Goal: Transaction & Acquisition: Purchase product/service

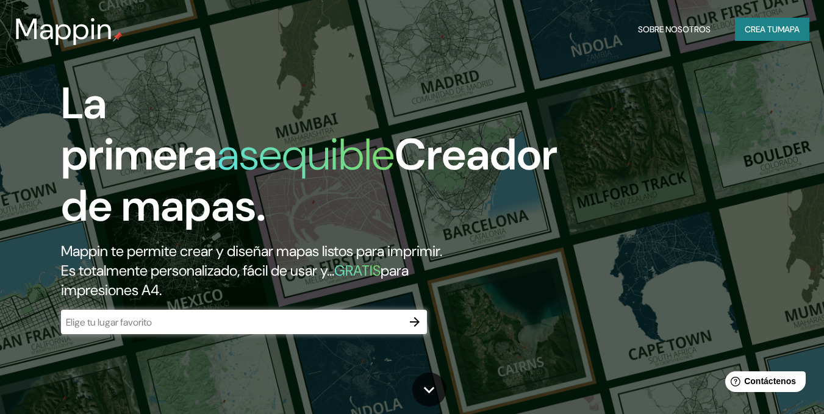
click at [303, 315] on input "text" at bounding box center [232, 322] width 342 height 14
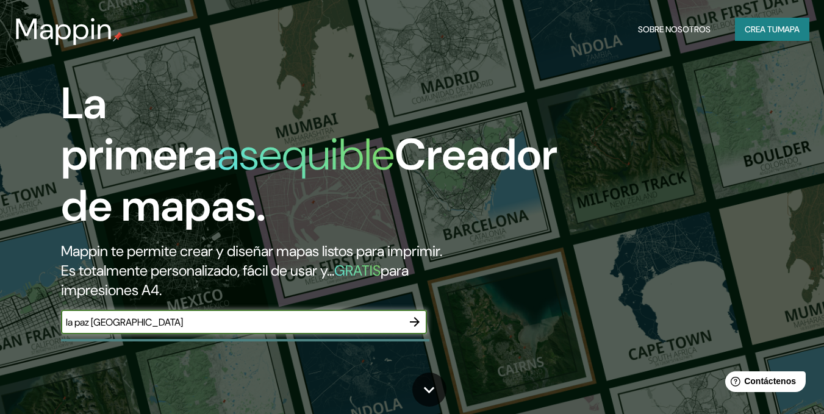
type input "la paz [GEOGRAPHIC_DATA]"
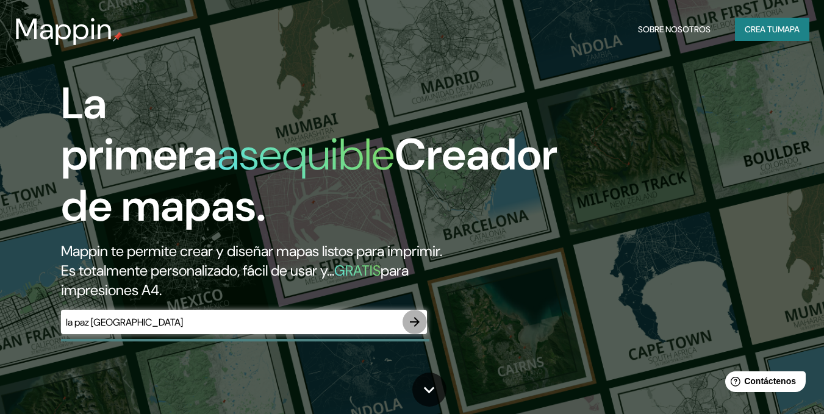
click at [405, 320] on button "button" at bounding box center [415, 322] width 24 height 24
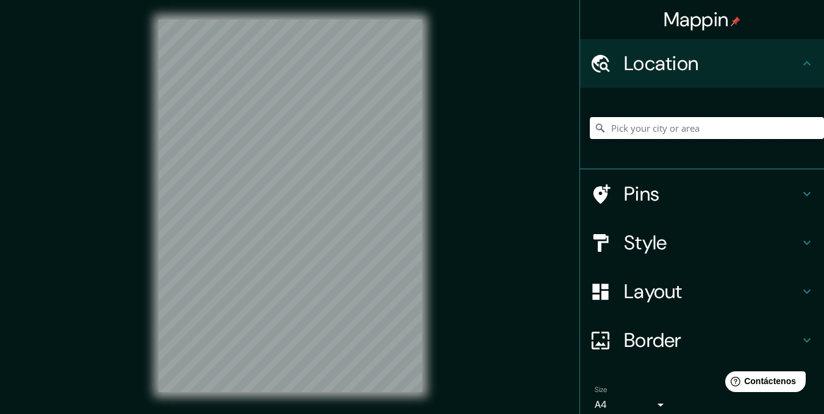
click at [702, 126] on input "Pick your city or area" at bounding box center [707, 128] width 234 height 22
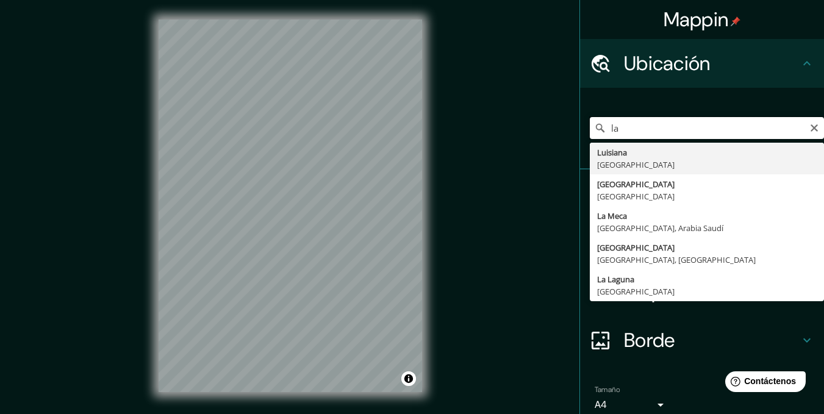
type input "l"
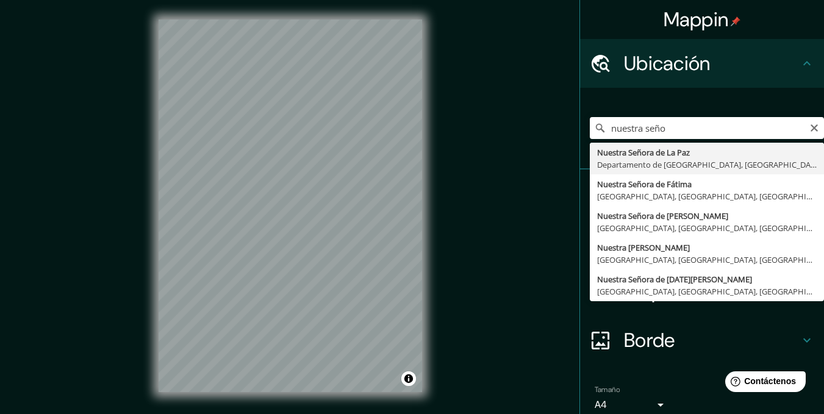
type input "Nuestra Señora de La Paz, Departamento de La Paz, Bolivia"
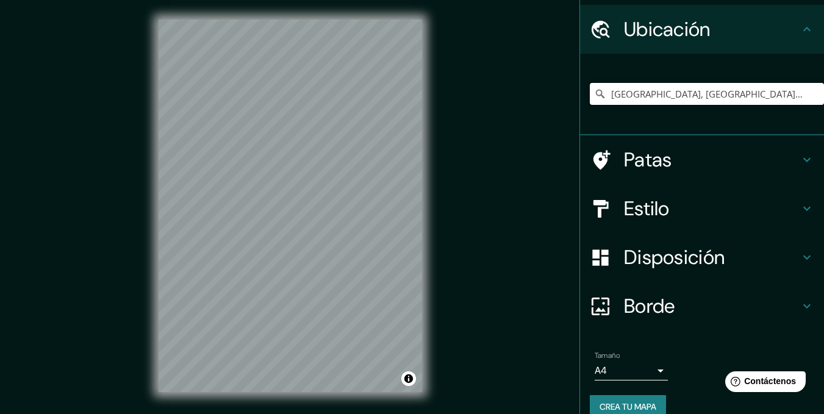
scroll to position [53, 0]
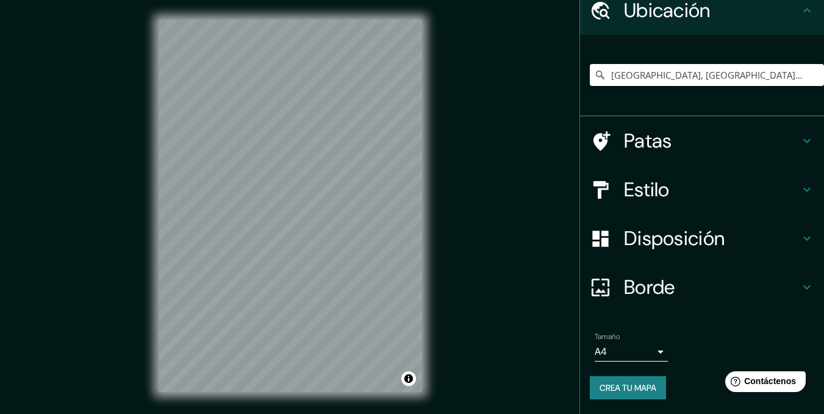
click at [641, 347] on body "Mappin Ubicación Nuestra Señora de La Paz, Departamento de La Paz, Bolivia Pata…" at bounding box center [412, 207] width 824 height 414
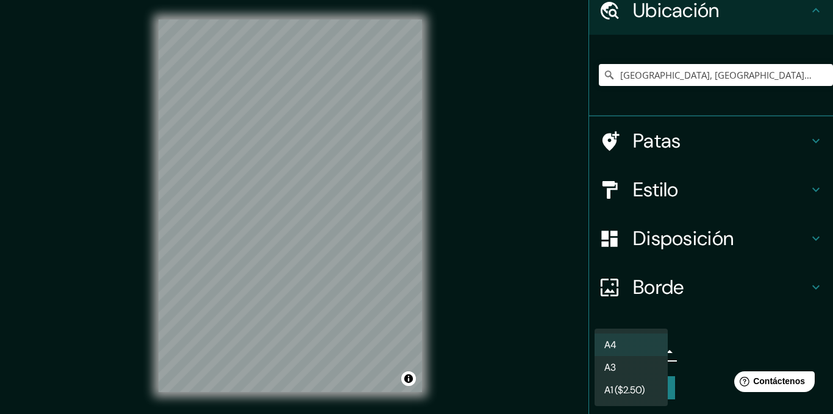
click at [639, 369] on li "A3" at bounding box center [631, 367] width 73 height 23
type input "a4"
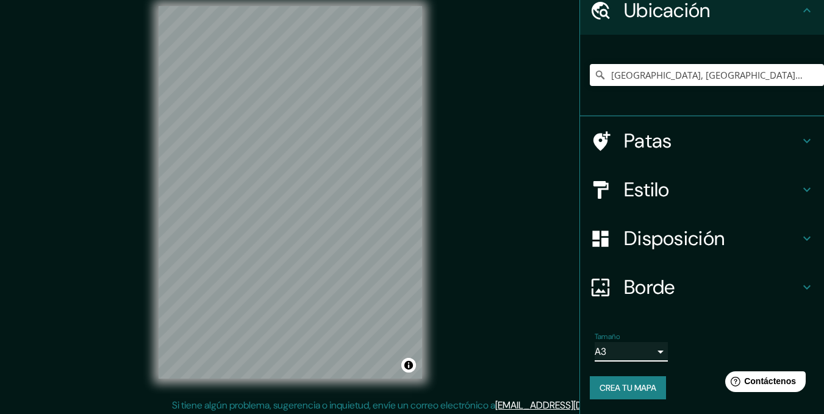
scroll to position [17, 0]
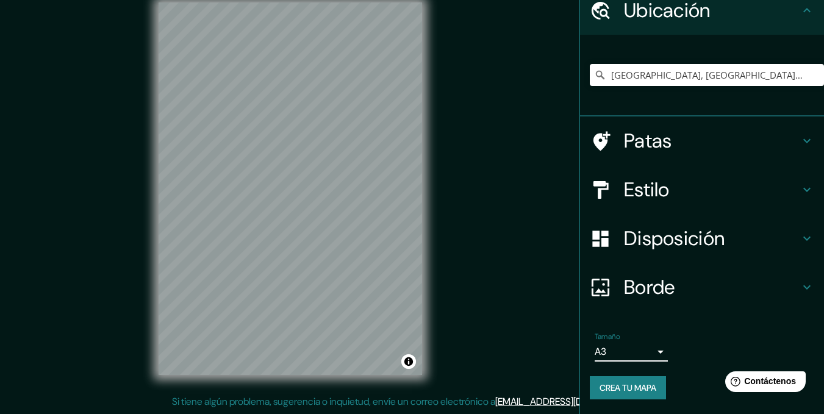
click at [676, 287] on h4 "Borde" at bounding box center [712, 287] width 176 height 24
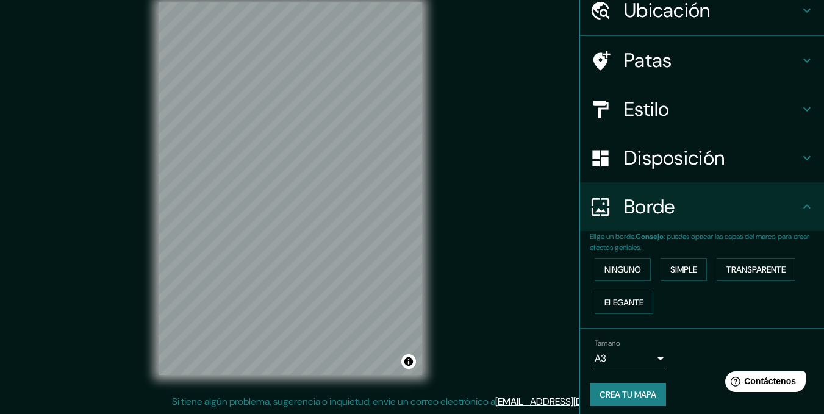
scroll to position [53, 0]
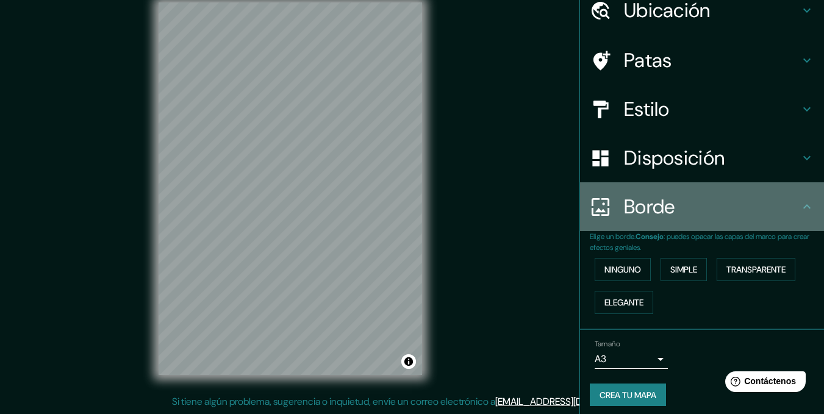
click at [647, 203] on font "Borde" at bounding box center [649, 207] width 51 height 26
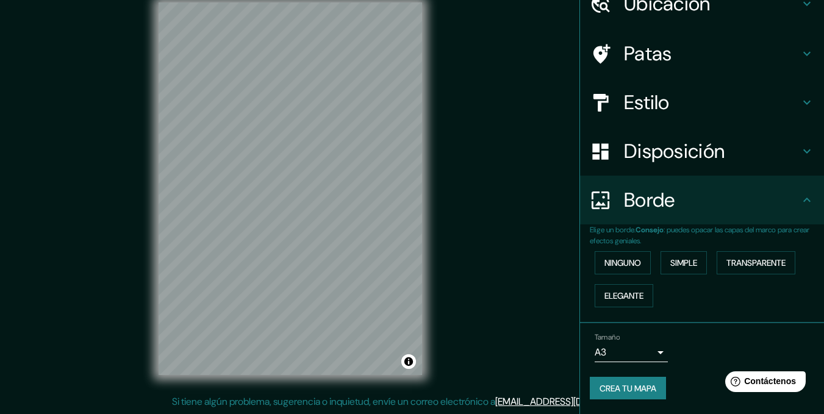
scroll to position [0, 0]
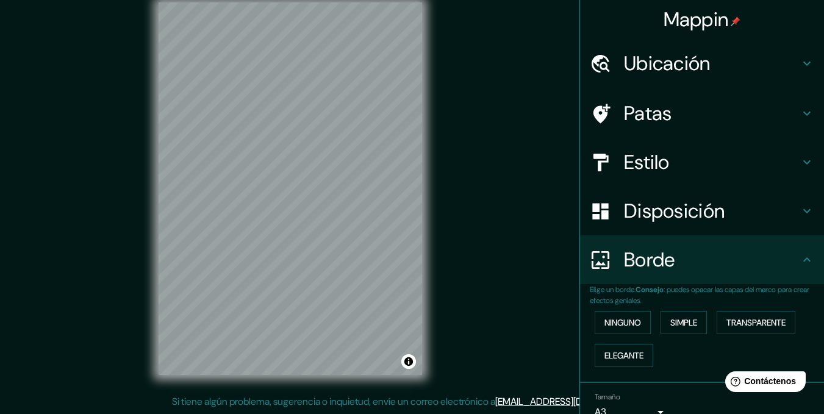
click at [689, 209] on font "Disposición" at bounding box center [674, 211] width 101 height 26
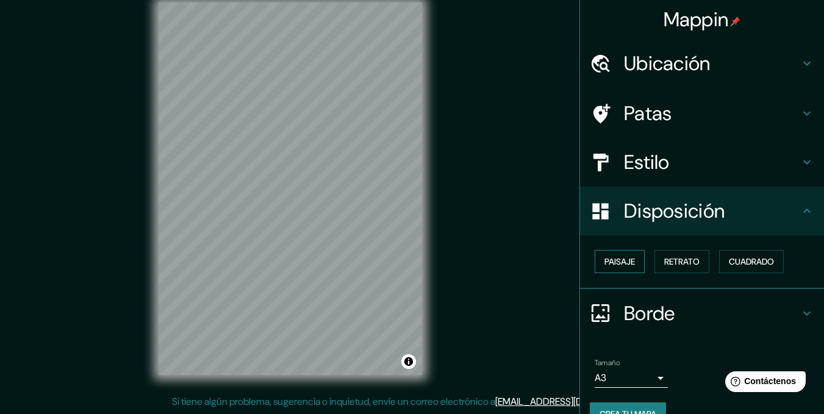
click at [595, 260] on button "Paisaje" at bounding box center [620, 261] width 50 height 23
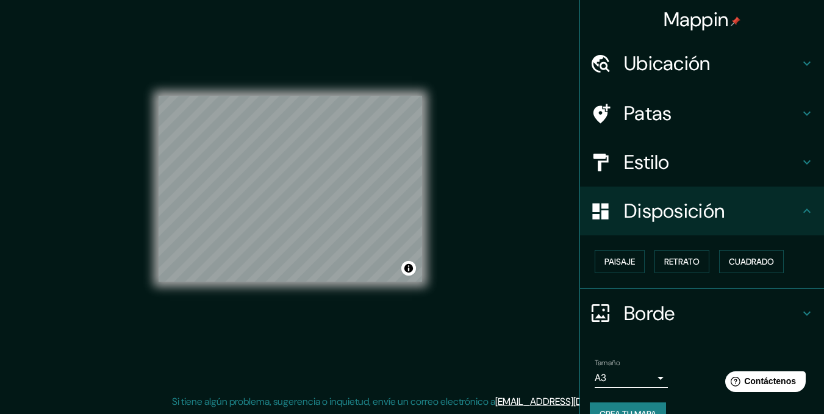
click at [638, 154] on font "Estilo" at bounding box center [647, 162] width 46 height 26
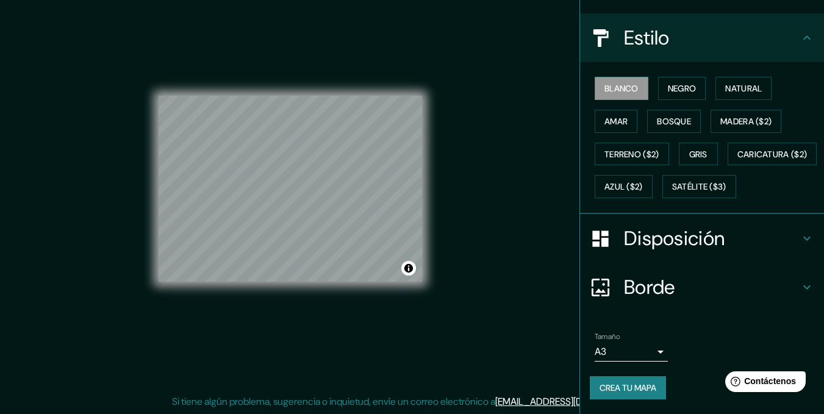
scroll to position [157, 0]
click at [631, 353] on body "Mappin Ubicación Nuestra Señora de La Paz, Departamento de La Paz, Bolivia Pata…" at bounding box center [412, 190] width 824 height 414
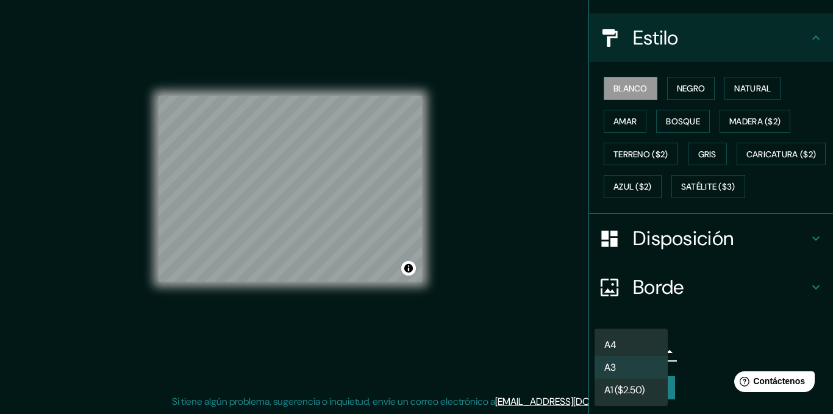
click at [669, 240] on div at bounding box center [416, 207] width 833 height 414
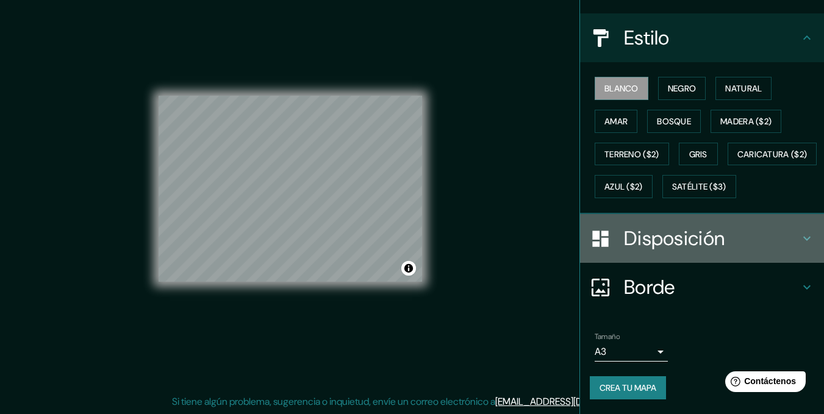
click at [683, 234] on font "Disposición" at bounding box center [674, 239] width 101 height 26
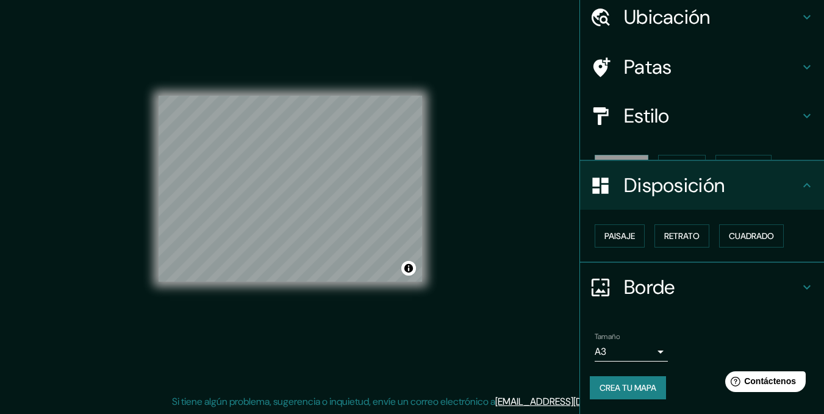
scroll to position [26, 0]
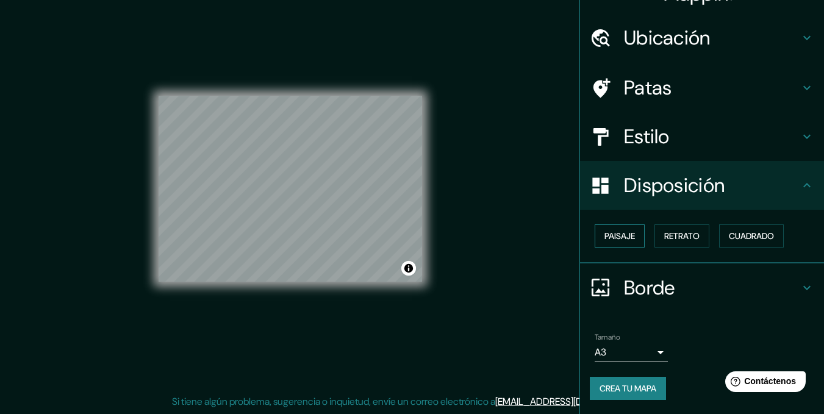
click at [605, 238] on font "Paisaje" at bounding box center [620, 236] width 31 height 11
click at [667, 234] on font "Retrato" at bounding box center [681, 236] width 35 height 11
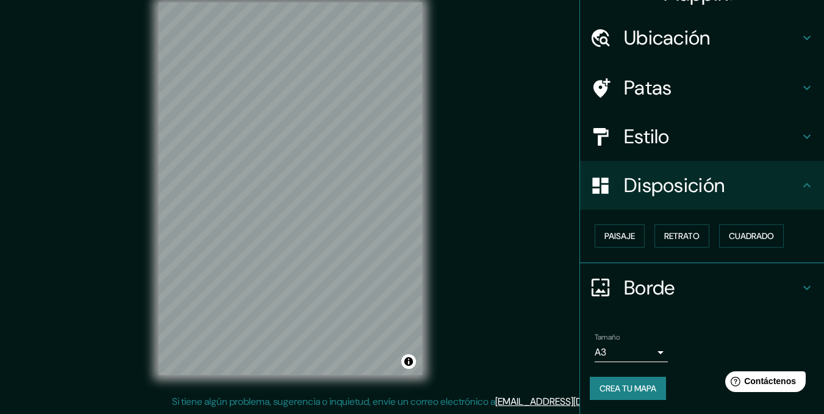
click at [682, 143] on h4 "Estilo" at bounding box center [712, 136] width 176 height 24
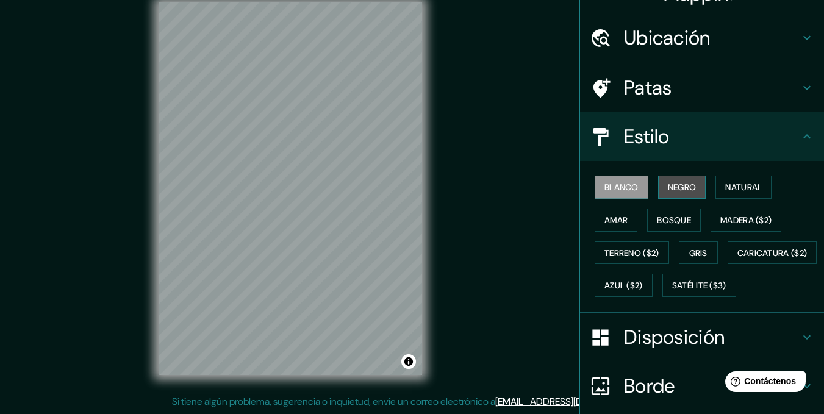
click at [680, 190] on font "Negro" at bounding box center [682, 187] width 29 height 11
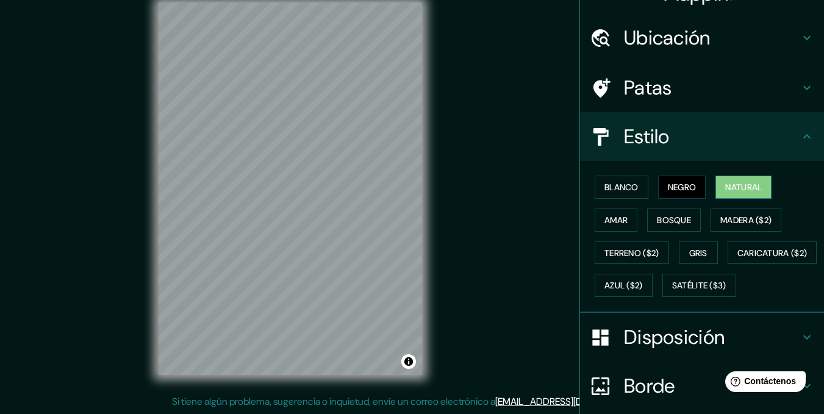
click at [750, 188] on font "Natural" at bounding box center [743, 187] width 37 height 11
click at [684, 215] on font "Bosque" at bounding box center [674, 220] width 34 height 11
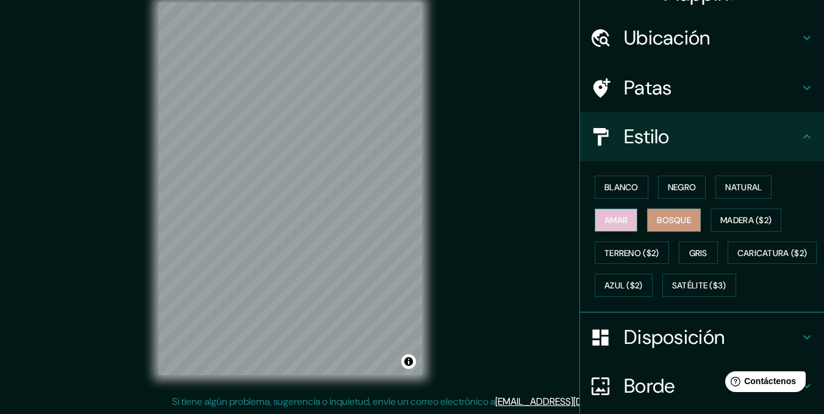
click at [605, 220] on font "Amar" at bounding box center [616, 220] width 23 height 11
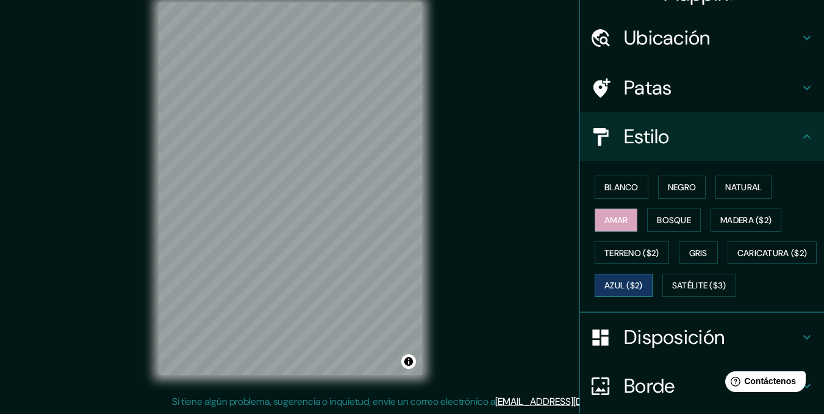
click at [643, 281] on font "Azul ($2)" at bounding box center [624, 286] width 38 height 11
click at [738, 259] on font "Caricatura ($2)" at bounding box center [773, 253] width 70 height 11
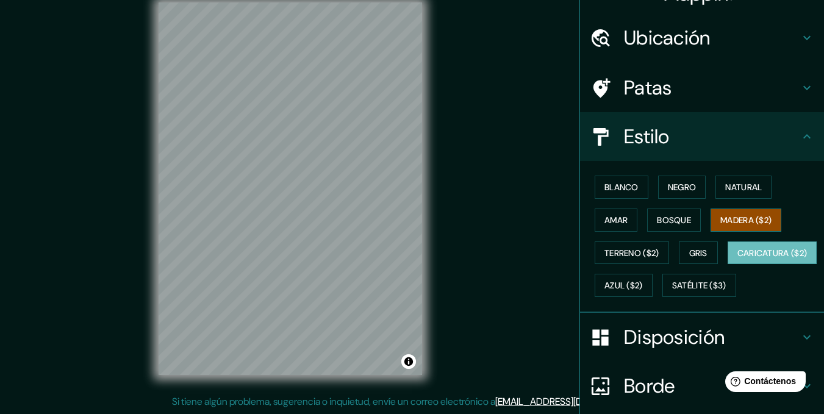
click at [750, 223] on font "Madera ($2)" at bounding box center [746, 220] width 51 height 11
click at [454, 282] on div "Mappin Ubicación Nuestra Señora de La Paz, Departamento de La Paz, Bolivia Pata…" at bounding box center [412, 198] width 824 height 431
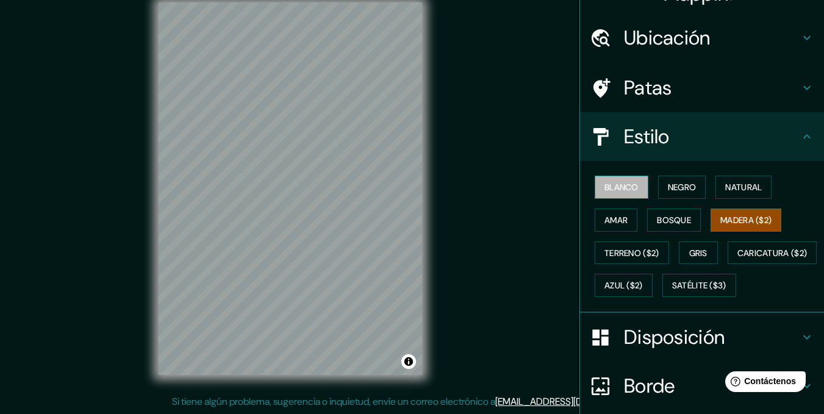
click at [618, 189] on font "Blanco" at bounding box center [622, 187] width 34 height 11
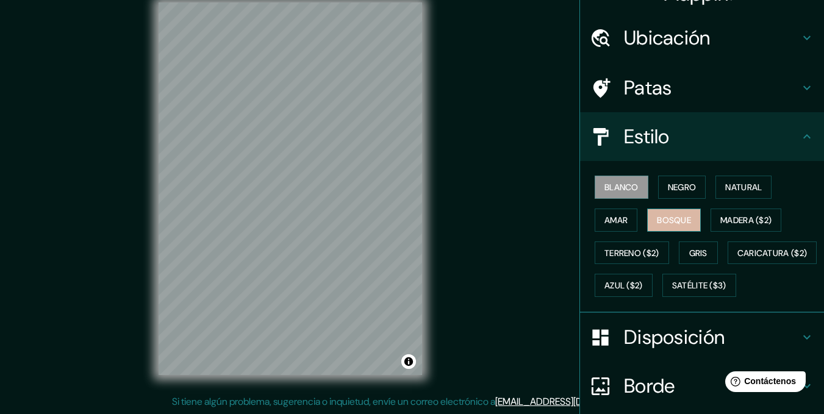
click at [663, 226] on font "Bosque" at bounding box center [674, 220] width 34 height 16
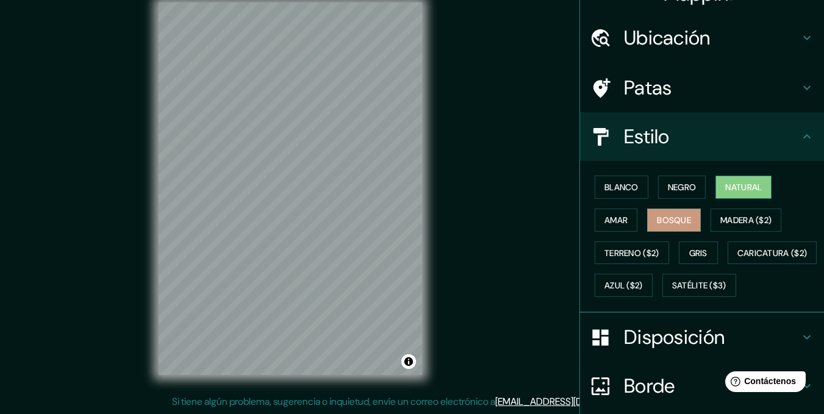
click at [734, 185] on font "Natural" at bounding box center [743, 187] width 37 height 11
click at [643, 278] on font "Azul ($2)" at bounding box center [624, 286] width 38 height 16
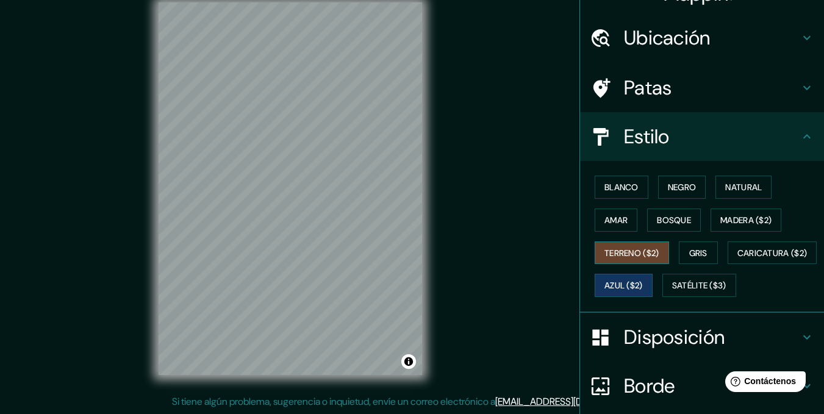
click at [636, 253] on font "Terreno ($2)" at bounding box center [632, 253] width 55 height 11
click at [689, 251] on font "Gris" at bounding box center [698, 253] width 18 height 11
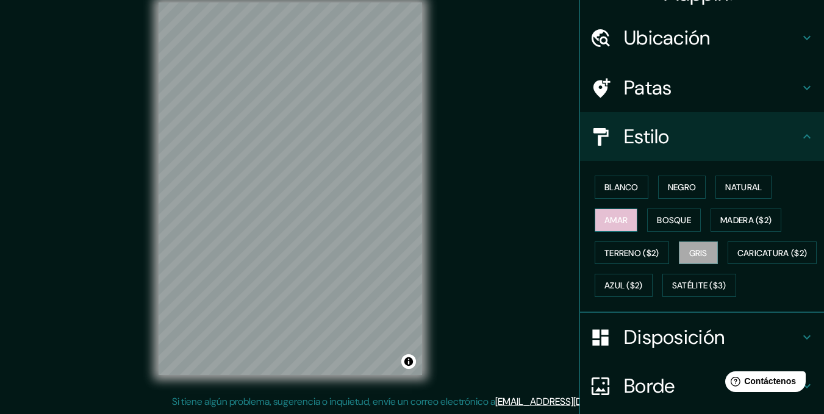
click at [622, 219] on button "Amar" at bounding box center [616, 220] width 43 height 23
click at [665, 215] on font "Bosque" at bounding box center [674, 220] width 34 height 11
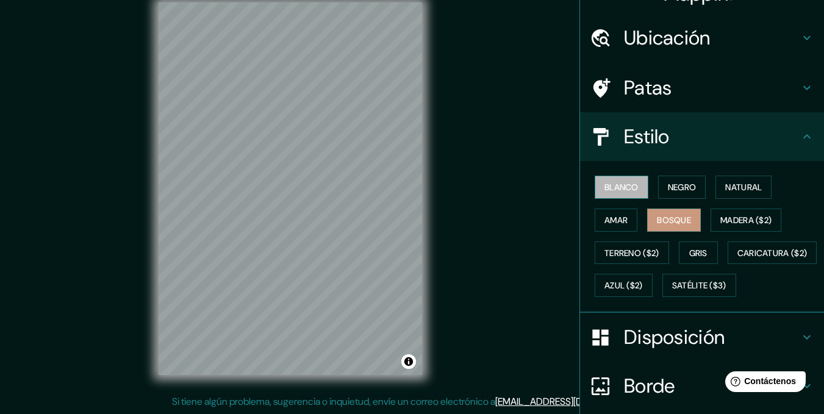
click at [627, 189] on font "Blanco" at bounding box center [622, 187] width 34 height 11
click at [683, 215] on font "Bosque" at bounding box center [674, 220] width 34 height 11
click at [729, 220] on font "Madera ($2)" at bounding box center [746, 220] width 51 height 11
click at [606, 182] on font "Blanco" at bounding box center [622, 187] width 34 height 11
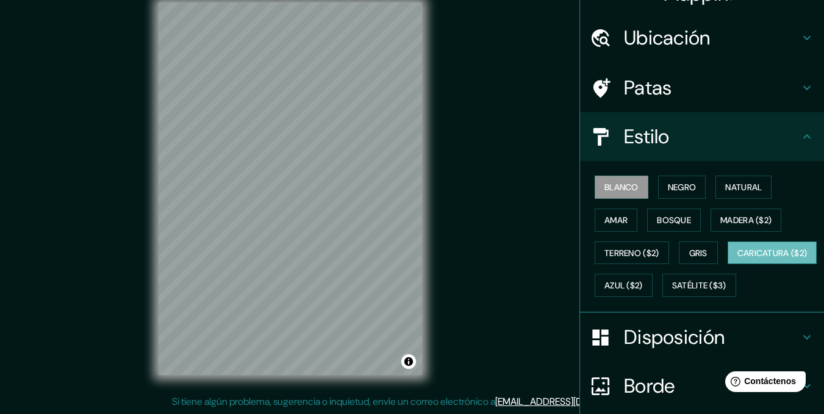
click at [738, 259] on font "Caricatura ($2)" at bounding box center [773, 253] width 70 height 11
click at [624, 181] on font "Blanco" at bounding box center [622, 187] width 34 height 16
click at [669, 350] on font "Disposición" at bounding box center [674, 338] width 101 height 26
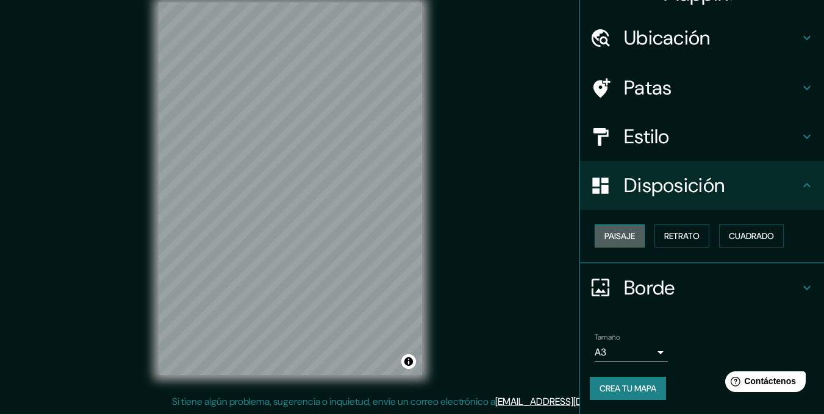
click at [617, 239] on font "Paisaje" at bounding box center [620, 236] width 31 height 11
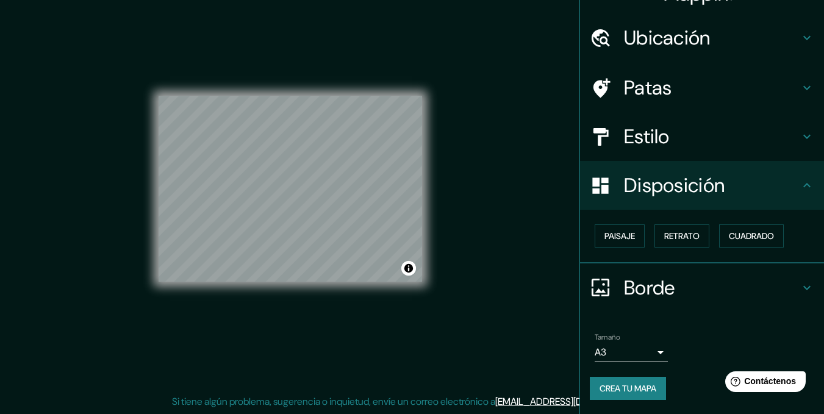
click at [671, 142] on h4 "Estilo" at bounding box center [712, 136] width 176 height 24
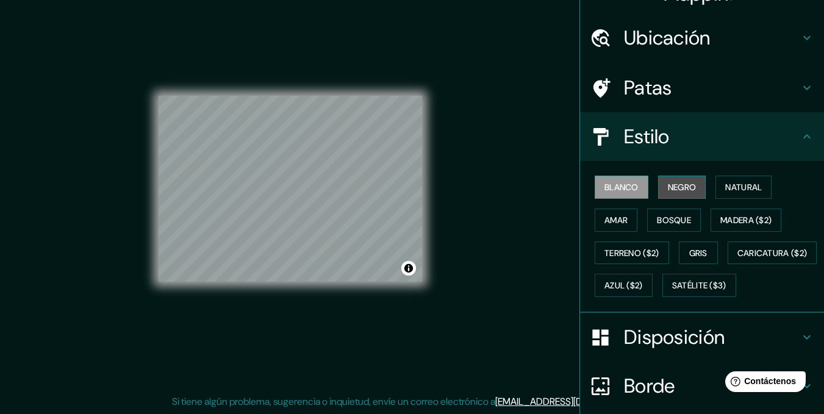
click at [679, 183] on font "Negro" at bounding box center [682, 187] width 29 height 11
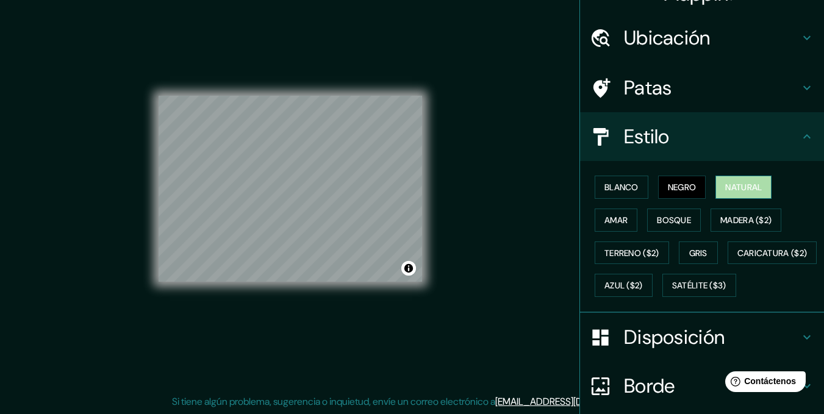
click at [749, 184] on font "Natural" at bounding box center [743, 187] width 37 height 11
click at [595, 212] on button "Amar" at bounding box center [616, 220] width 43 height 23
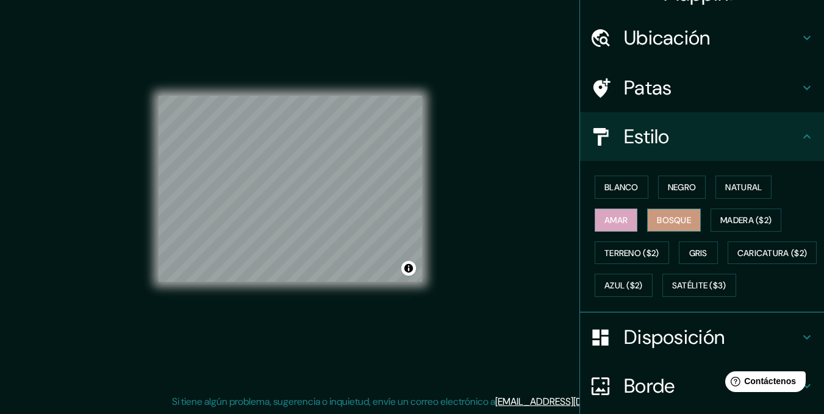
click at [660, 217] on font "Bosque" at bounding box center [674, 220] width 34 height 11
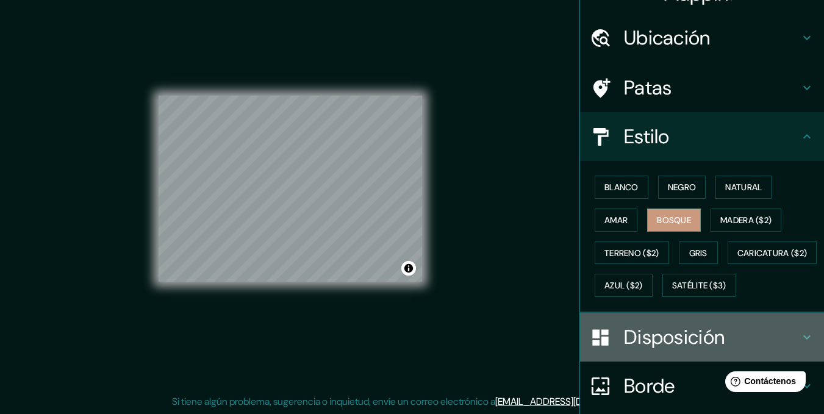
drag, startPoint x: 459, startPoint y: 178, endPoint x: 636, endPoint y: 376, distance: 266.6
click at [636, 350] on font "Disposición" at bounding box center [674, 338] width 101 height 26
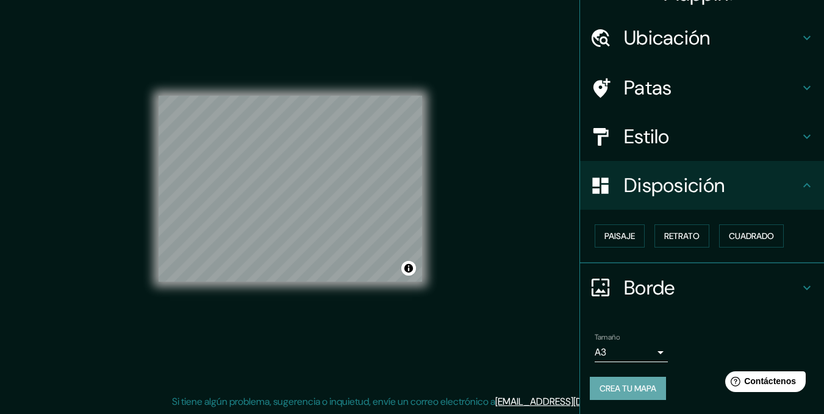
click at [644, 386] on font "Crea tu mapa" at bounding box center [628, 388] width 57 height 11
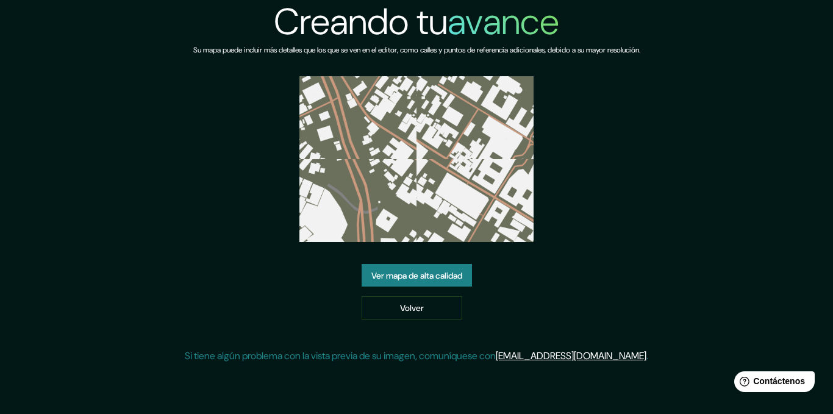
click at [401, 273] on font "Ver mapa de alta calidad" at bounding box center [417, 275] width 91 height 11
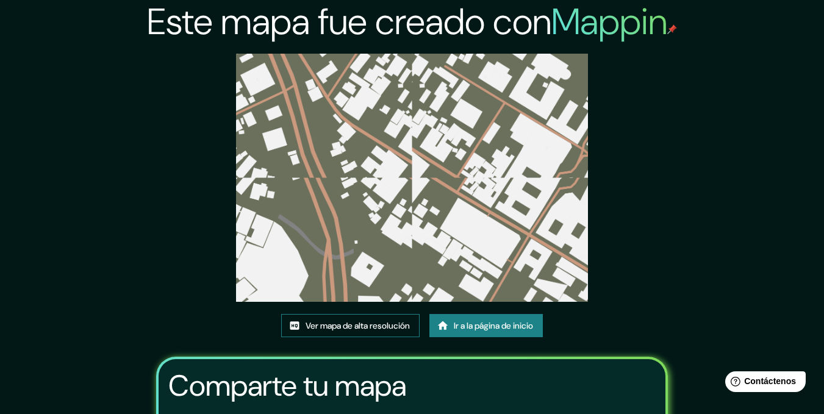
click at [359, 331] on font "Ver mapa de alta resolución" at bounding box center [358, 326] width 104 height 11
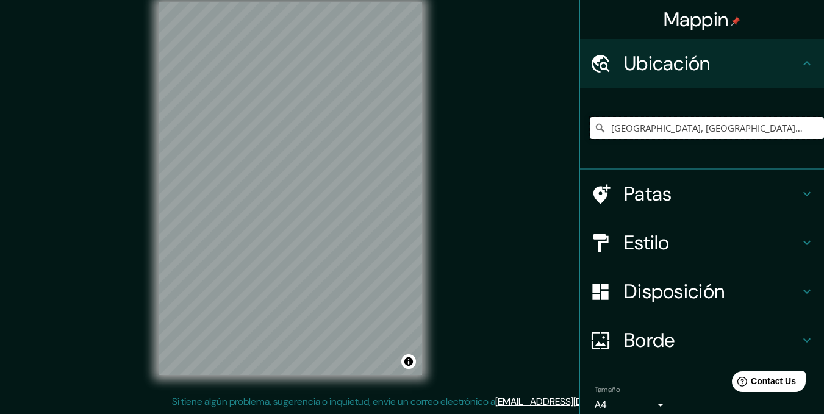
click at [779, 135] on input "[GEOGRAPHIC_DATA], [GEOGRAPHIC_DATA], [GEOGRAPHIC_DATA]" at bounding box center [707, 128] width 234 height 22
click at [804, 128] on input "[GEOGRAPHIC_DATA], [GEOGRAPHIC_DATA], [GEOGRAPHIC_DATA]" at bounding box center [707, 128] width 234 height 22
click at [800, 130] on input "[GEOGRAPHIC_DATA], [GEOGRAPHIC_DATA], [GEOGRAPHIC_DATA]" at bounding box center [707, 128] width 234 height 22
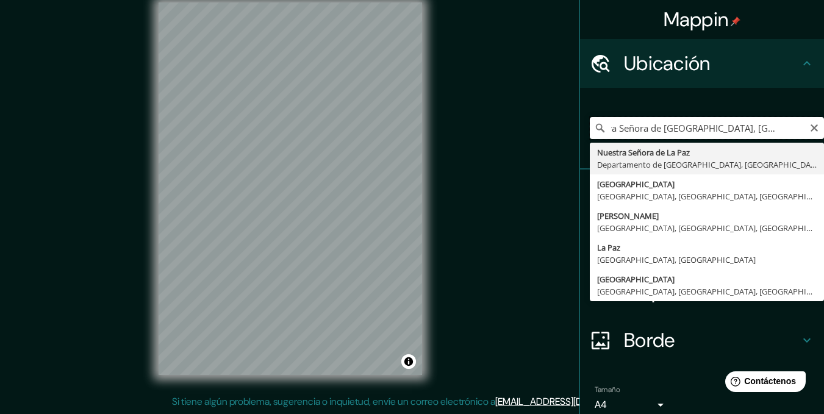
scroll to position [0, 1]
type input "[GEOGRAPHIC_DATA], [GEOGRAPHIC_DATA], [GEOGRAPHIC_DATA]"
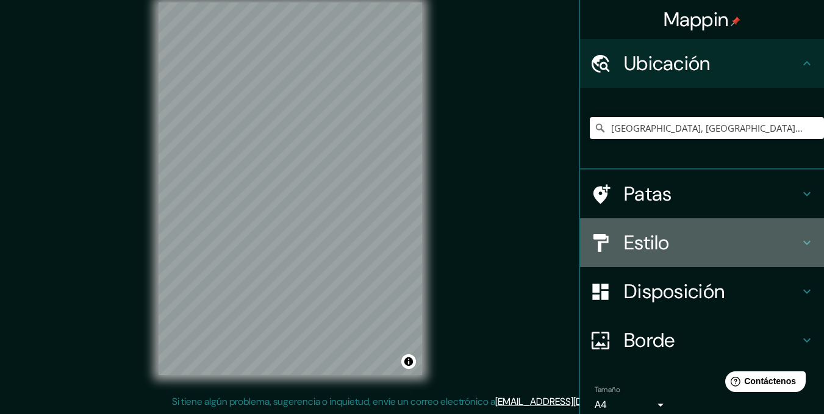
click at [667, 244] on h4 "Estilo" at bounding box center [712, 243] width 176 height 24
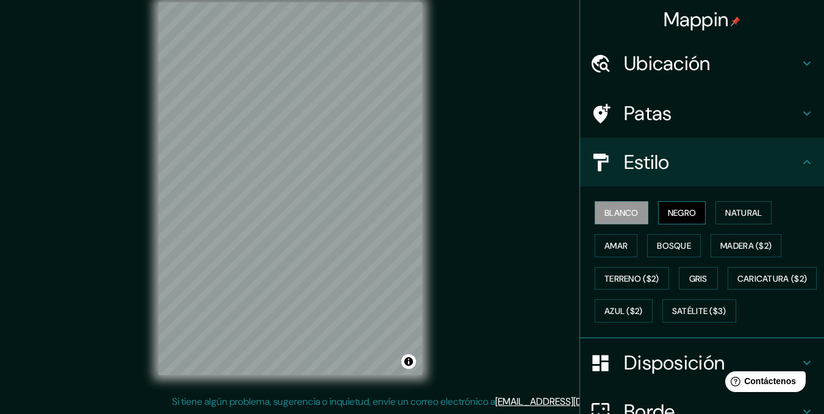
click at [672, 209] on font "Negro" at bounding box center [682, 212] width 29 height 11
click at [743, 217] on font "Natural" at bounding box center [743, 212] width 37 height 11
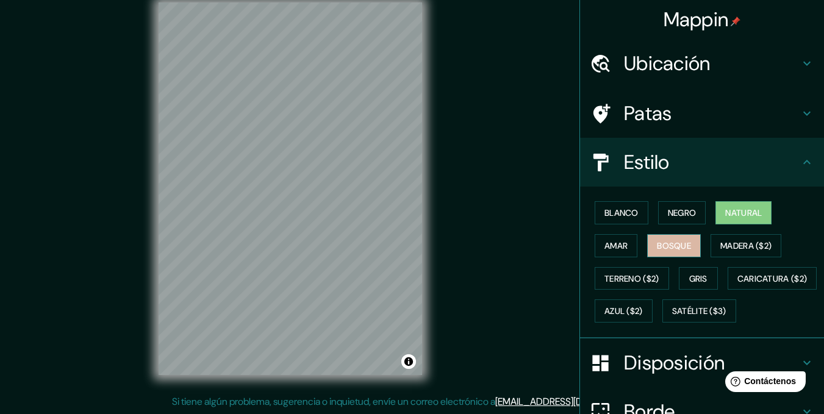
click at [657, 243] on font "Bosque" at bounding box center [674, 245] width 34 height 11
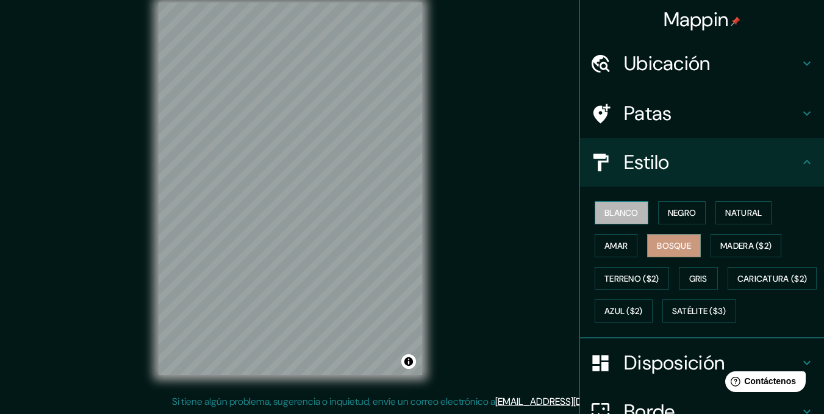
click at [632, 212] on button "Blanco" at bounding box center [622, 212] width 54 height 23
click at [677, 245] on font "Bosque" at bounding box center [674, 245] width 34 height 11
click at [621, 206] on font "Blanco" at bounding box center [622, 213] width 34 height 16
click at [658, 243] on font "Bosque" at bounding box center [674, 245] width 34 height 11
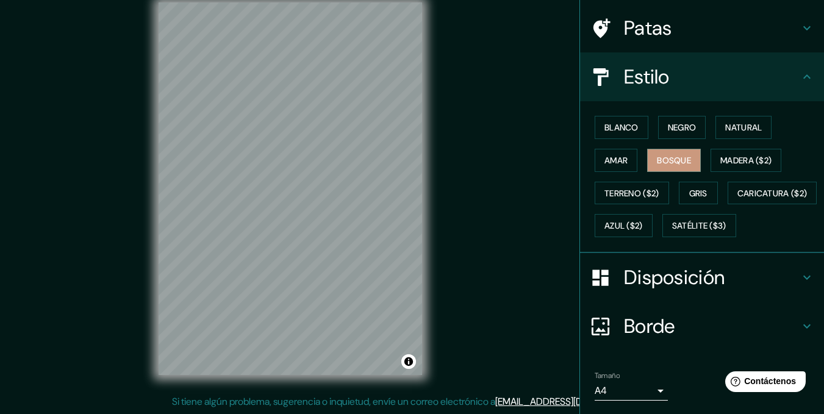
scroll to position [157, 0]
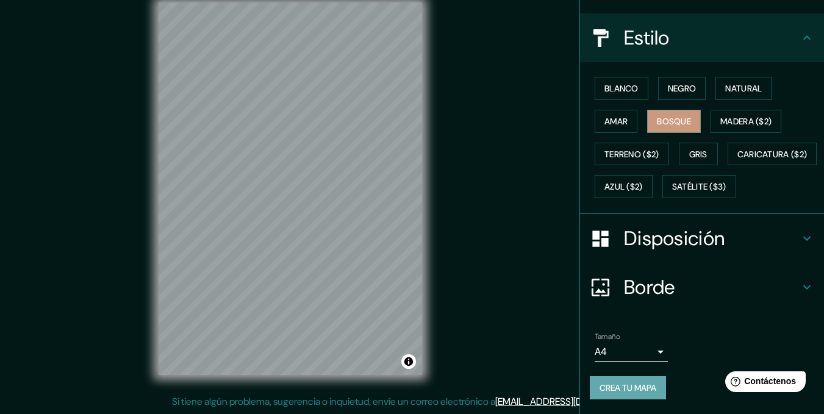
click at [642, 386] on font "Crea tu mapa" at bounding box center [628, 388] width 57 height 11
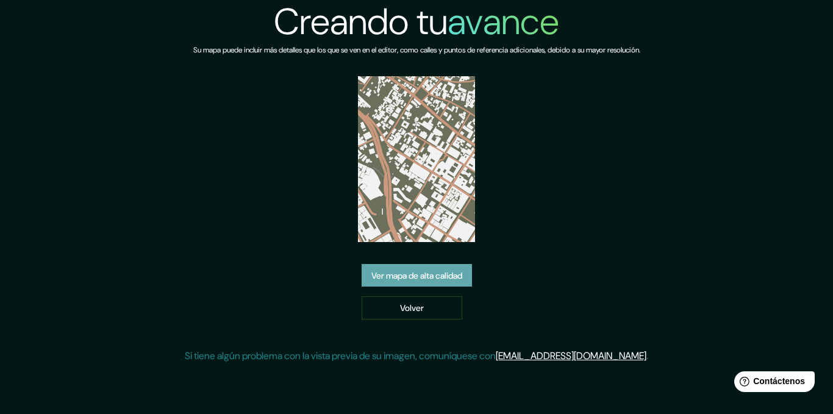
click at [459, 271] on font "Ver mapa de alta calidad" at bounding box center [417, 275] width 91 height 11
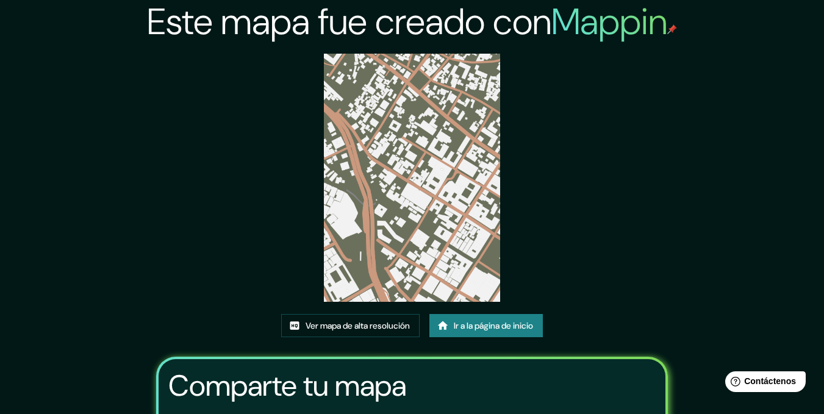
click at [395, 84] on img at bounding box center [412, 178] width 176 height 248
click at [334, 336] on div "Ver mapa de alta resolución Ir a la página de inicio" at bounding box center [412, 330] width 262 height 33
click at [334, 328] on font "Ver mapa de alta resolución" at bounding box center [358, 326] width 104 height 11
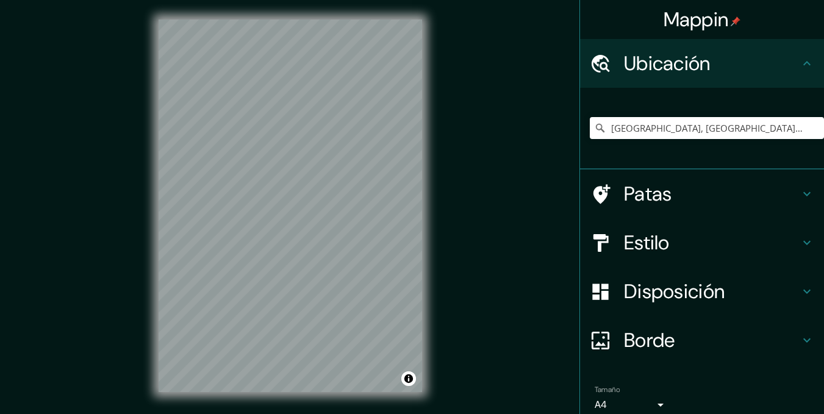
scroll to position [17, 0]
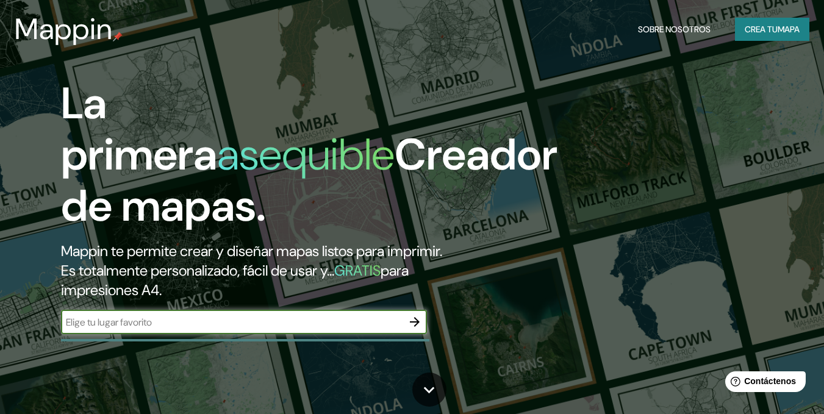
drag, startPoint x: 340, startPoint y: 321, endPoint x: 408, endPoint y: 322, distance: 67.7
click at [345, 322] on input "text" at bounding box center [232, 322] width 342 height 14
click at [422, 321] on button "button" at bounding box center [415, 322] width 24 height 24
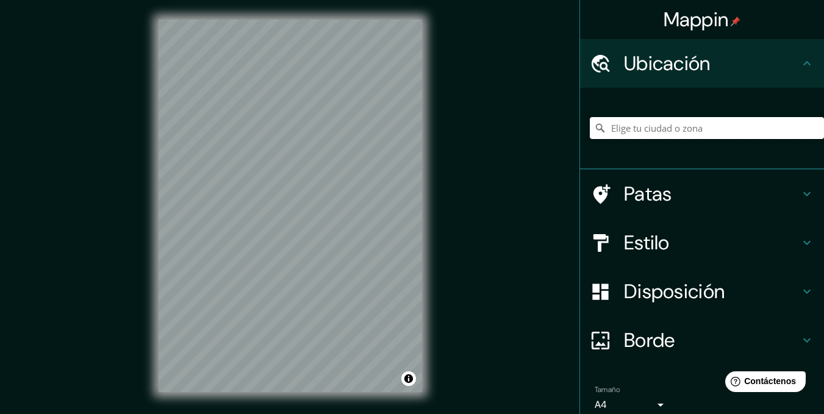
click at [666, 135] on input "Elige tu ciudad o zona" at bounding box center [707, 128] width 234 height 22
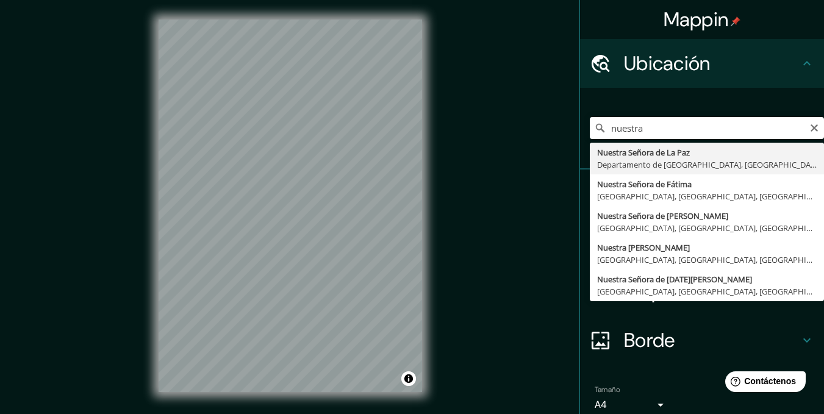
type input "Nuestra Señora de La Paz, Departamento de La Paz, Bolivia"
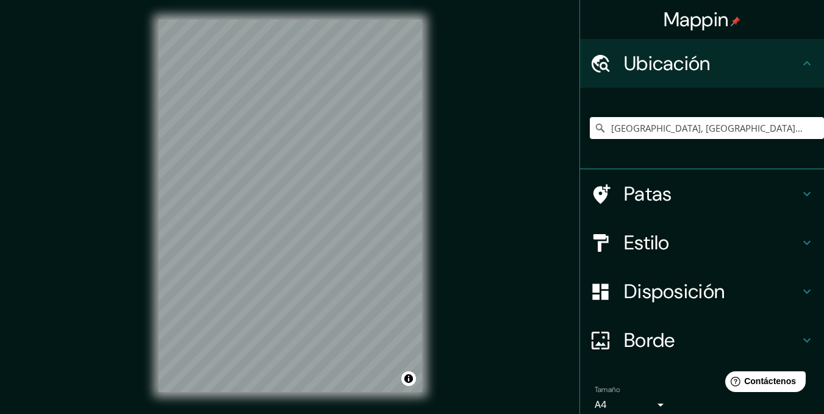
click at [661, 242] on font "Estilo" at bounding box center [647, 243] width 46 height 26
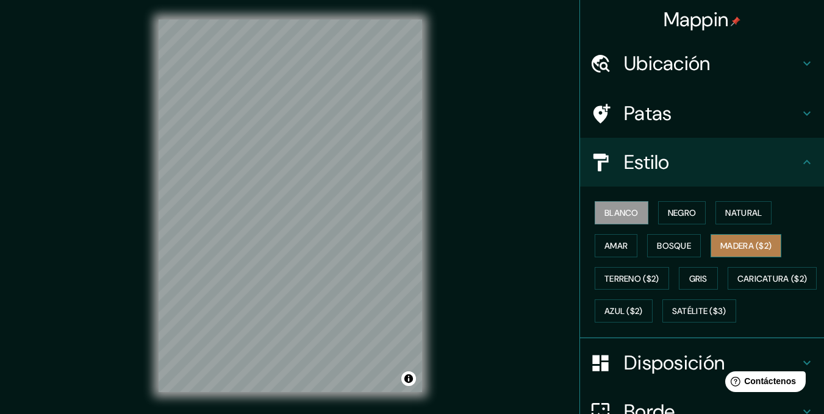
click at [750, 246] on font "Madera ($2)" at bounding box center [746, 245] width 51 height 11
click at [635, 218] on button "Blanco" at bounding box center [622, 212] width 54 height 23
click at [689, 216] on font "Negro" at bounding box center [682, 212] width 29 height 11
click at [635, 211] on button "Blanco" at bounding box center [622, 212] width 54 height 23
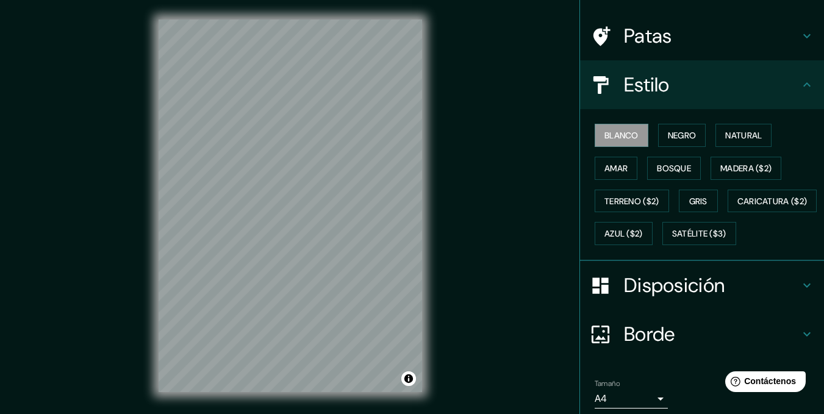
scroll to position [157, 0]
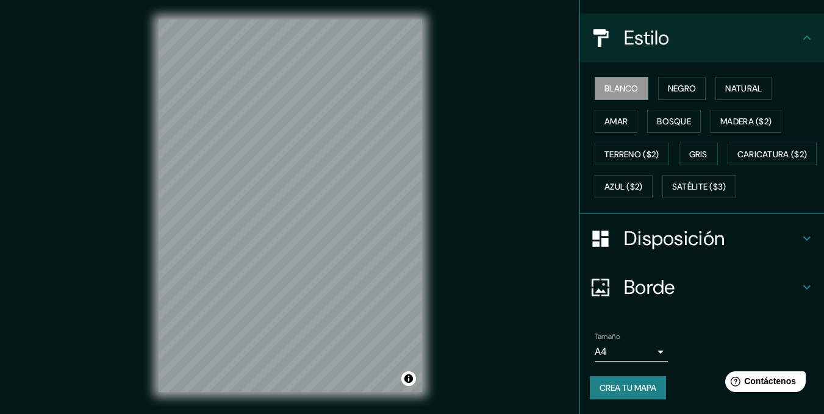
click at [648, 350] on body "Mappin Ubicación Nuestra Señora de La Paz, Departamento de La Paz, Bolivia Pata…" at bounding box center [412, 207] width 824 height 414
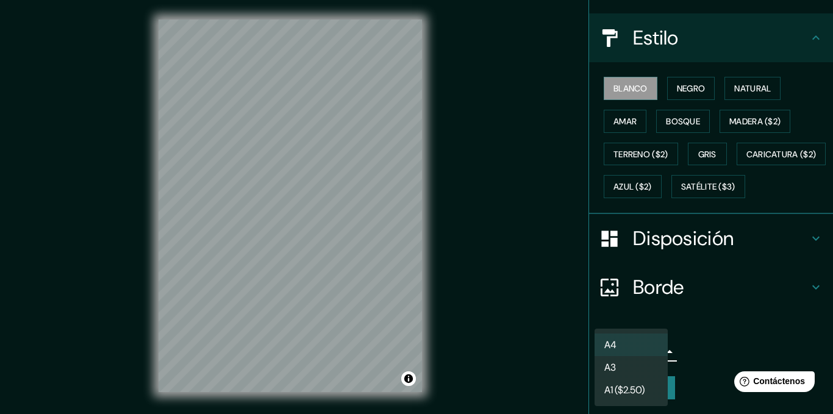
click at [636, 367] on li "A3" at bounding box center [631, 367] width 73 height 23
type input "a4"
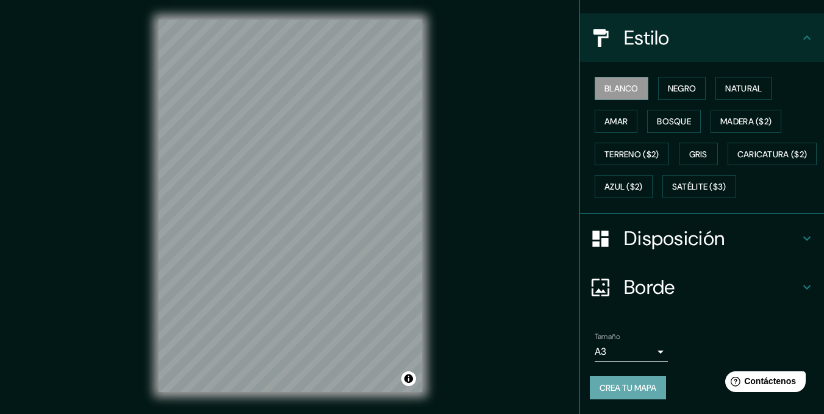
click at [641, 384] on font "Crea tu mapa" at bounding box center [628, 388] width 57 height 11
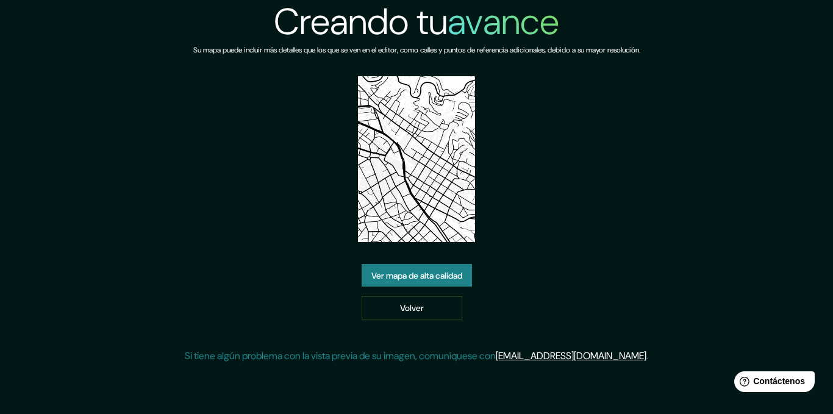
click at [444, 274] on font "Ver mapa de alta calidad" at bounding box center [417, 275] width 91 height 11
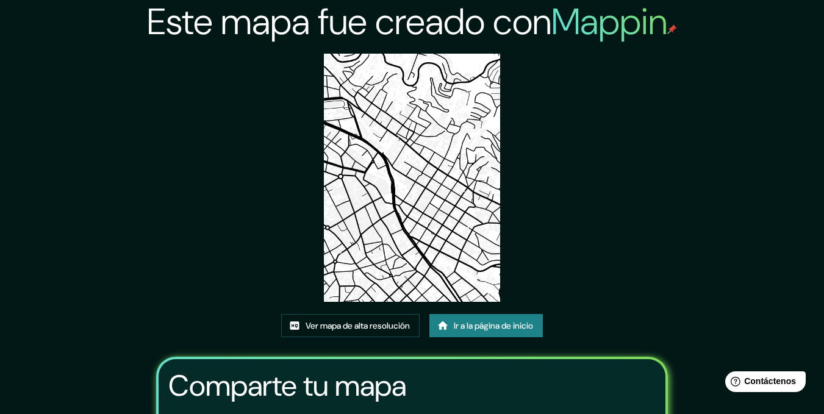
click at [362, 96] on img at bounding box center [412, 178] width 176 height 248
click at [344, 333] on font "Ver mapa de alta resolución" at bounding box center [358, 326] width 104 height 16
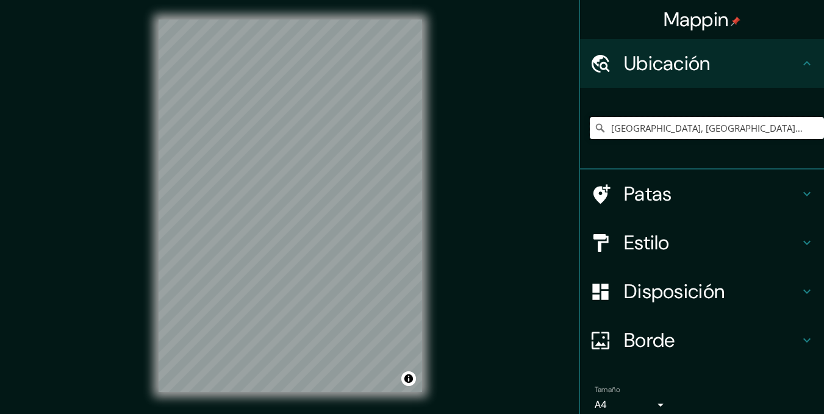
click at [646, 123] on input "[GEOGRAPHIC_DATA], [GEOGRAPHIC_DATA], [GEOGRAPHIC_DATA]" at bounding box center [707, 128] width 234 height 22
drag, startPoint x: 793, startPoint y: 129, endPoint x: 616, endPoint y: 137, distance: 176.5
click at [616, 137] on input "Nuestra Señora de La Paz, Departamento de La Paz, Bolivia" at bounding box center [707, 128] width 234 height 22
type input "Nuestra Señora d La Paz, Bolivia"
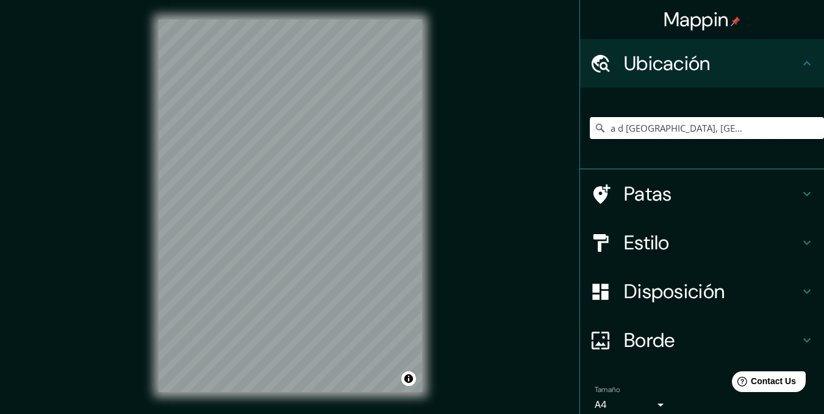
scroll to position [0, 0]
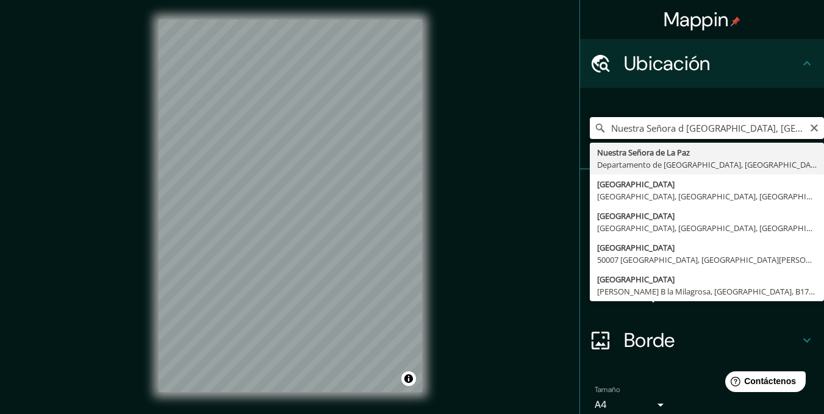
drag, startPoint x: 737, startPoint y: 123, endPoint x: 556, endPoint y: 122, distance: 181.2
click at [552, 123] on div "Mappin Ubicación Nuestra Señora d La Paz, Bolivia Nuestra Señora de La Paz Depa…" at bounding box center [412, 215] width 824 height 431
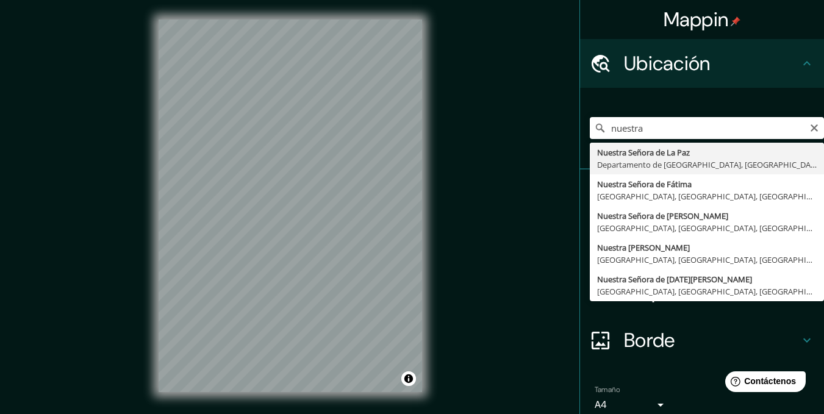
type input "Nuestra Señora de La Paz, Departamento de La Paz, Bolivia"
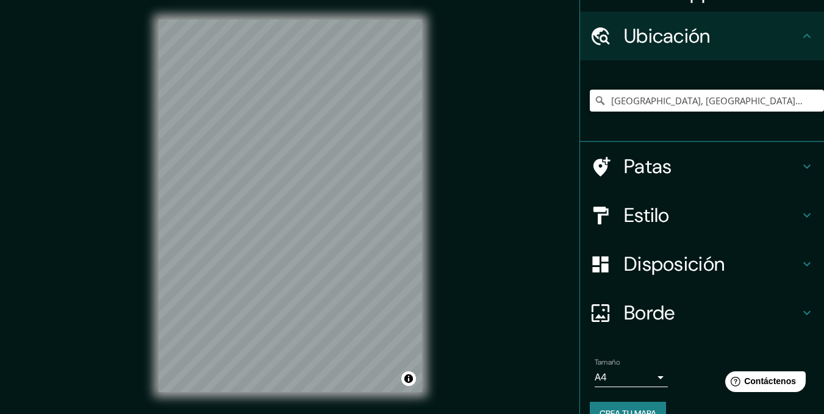
scroll to position [53, 0]
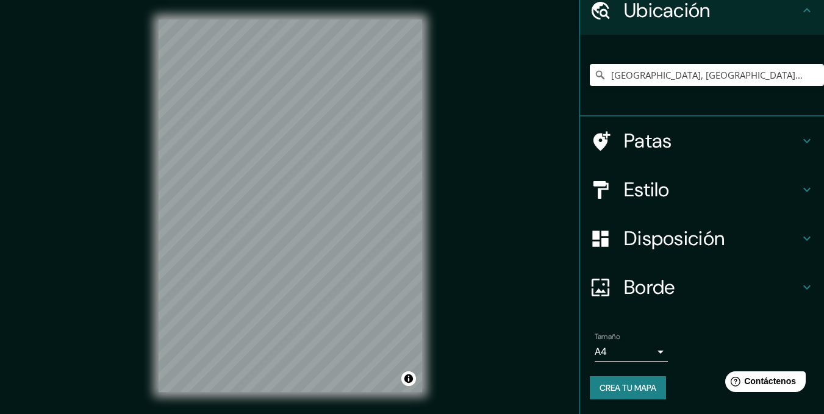
click at [629, 350] on body "Mappin Ubicación Nuestra Señora de La Paz, Departamento de La Paz, Bolivia Pata…" at bounding box center [412, 207] width 824 height 414
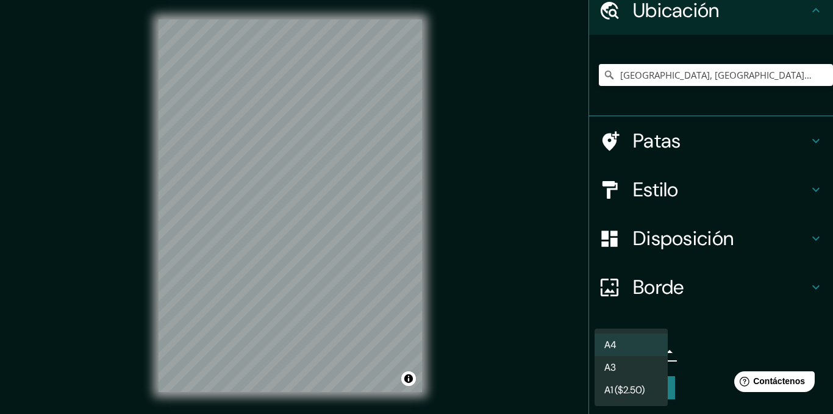
click at [625, 370] on li "A3" at bounding box center [631, 367] width 73 height 23
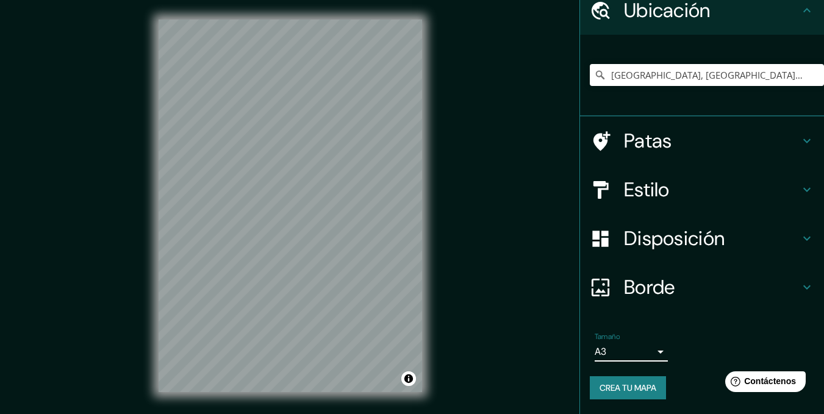
click at [647, 390] on font "Crea tu mapa" at bounding box center [628, 388] width 57 height 11
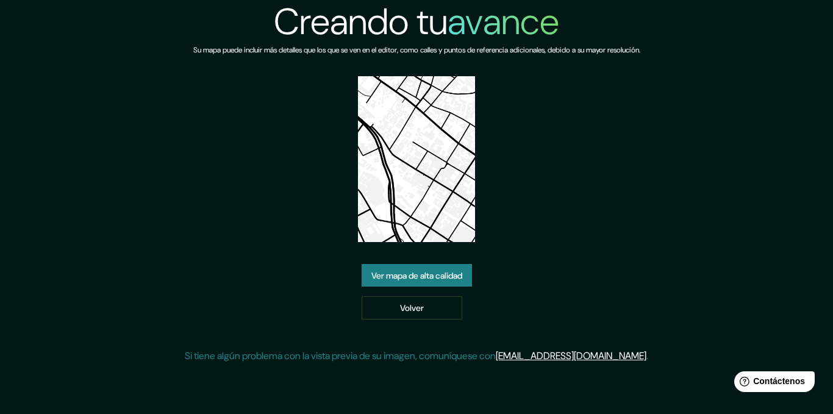
click at [467, 281] on link "Ver mapa de alta calidad" at bounding box center [417, 275] width 110 height 23
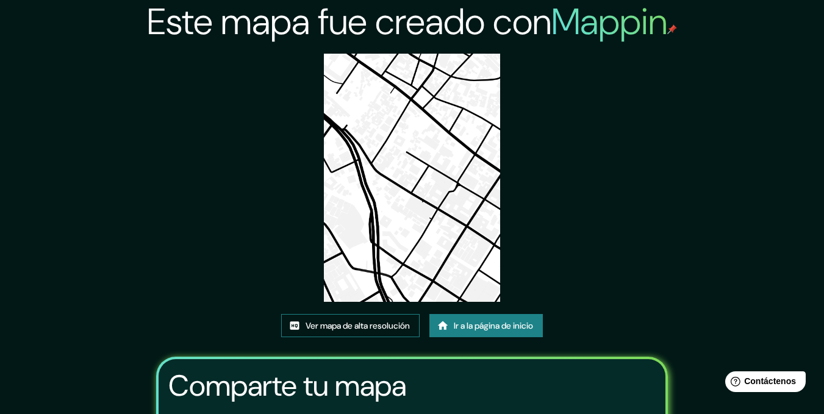
click at [400, 324] on font "Ver mapa de alta resolución" at bounding box center [358, 326] width 104 height 11
